Goal: Complete application form: Complete application form

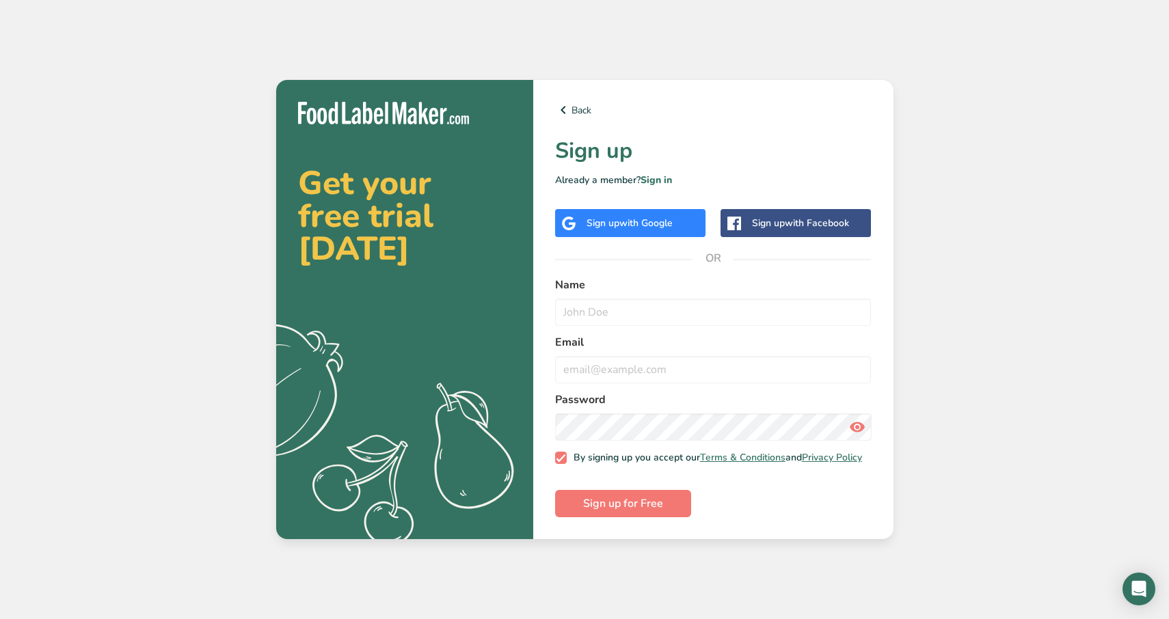
click at [658, 220] on span "with Google" at bounding box center [645, 223] width 53 height 13
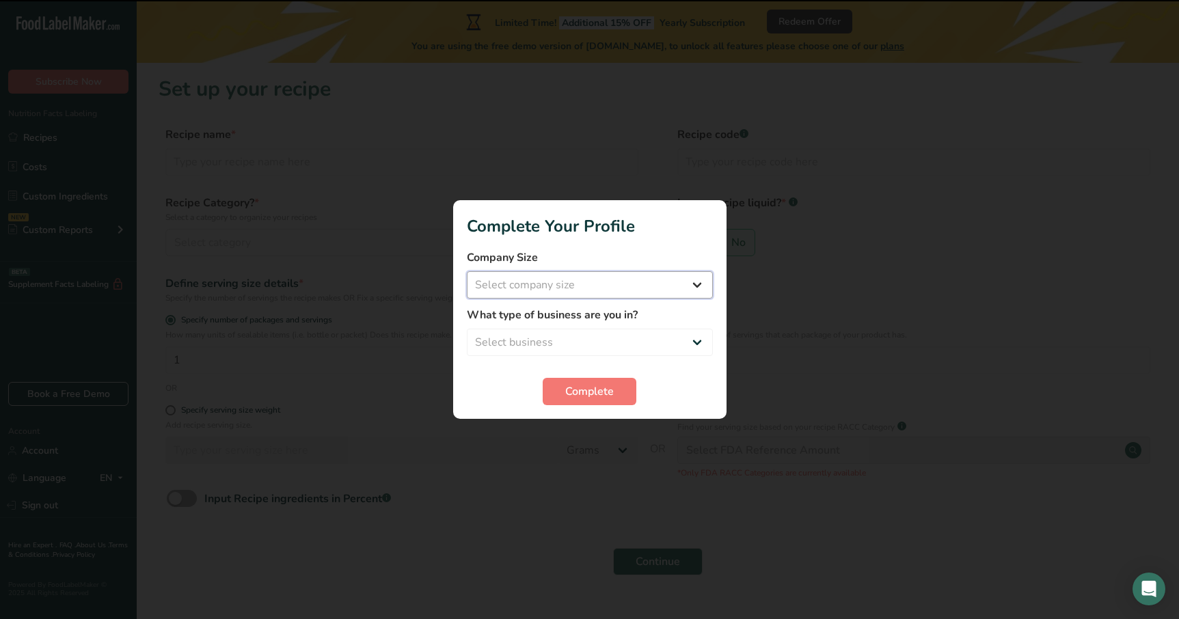
click at [621, 289] on select "Select company size Fewer than 10 Employees 10 to 50 Employees 51 to 500 Employ…" at bounding box center [590, 284] width 246 height 27
select select "1"
click at [467, 271] on select "Select company size Fewer than 10 Employees 10 to 50 Employees 51 to 500 Employ…" at bounding box center [590, 284] width 246 height 27
click at [576, 345] on select "Select business Packaged Food Manufacturer Restaurant & Cafe Bakery Meal Plans …" at bounding box center [590, 342] width 246 height 27
select select "8"
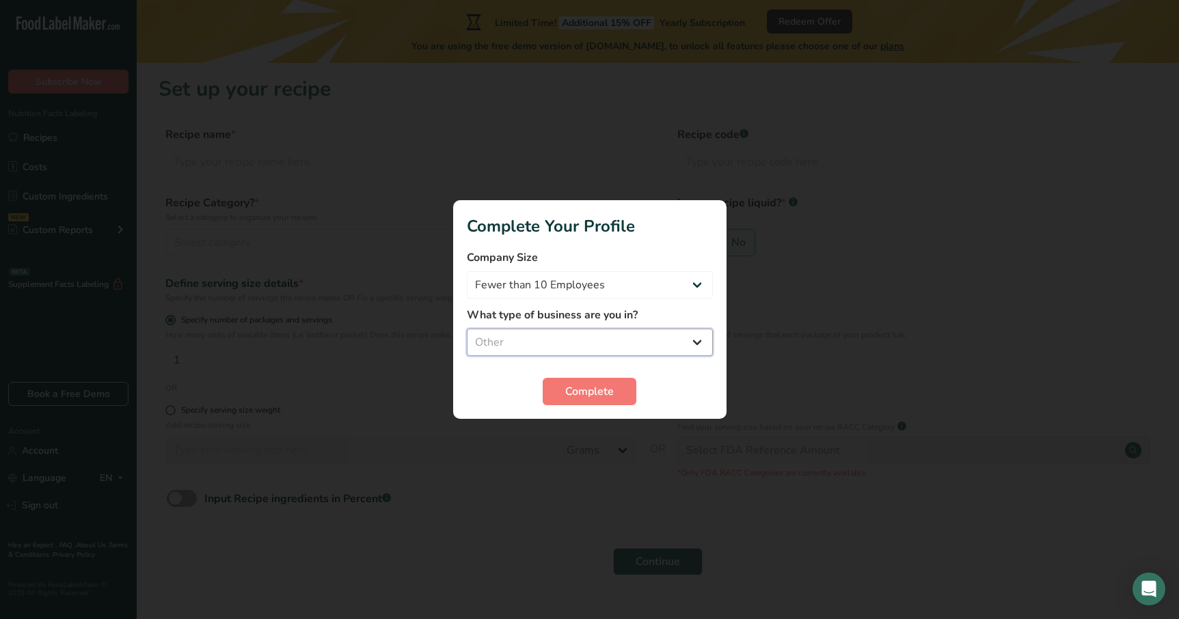
click at [467, 329] on select "Select business Packaged Food Manufacturer Restaurant & Cafe Bakery Meal Plans …" at bounding box center [590, 342] width 246 height 27
click at [576, 385] on span "Complete" at bounding box center [589, 392] width 49 height 16
